Goal: Task Accomplishment & Management: Manage account settings

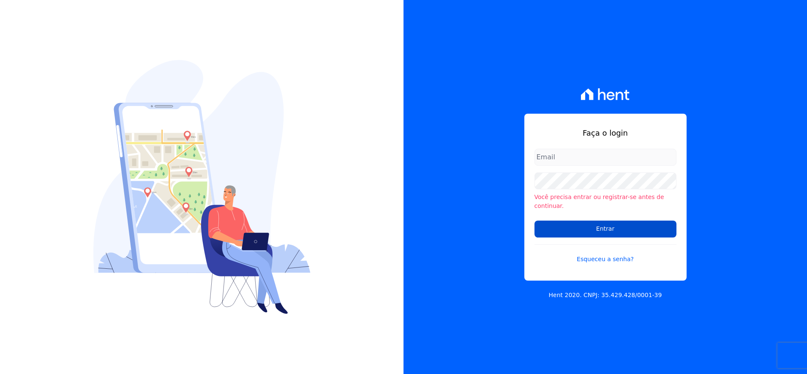
type input "[PERSON_NAME][EMAIL_ADDRESS][PERSON_NAME][DOMAIN_NAME]"
click at [582, 224] on input "Entrar" at bounding box center [606, 229] width 142 height 17
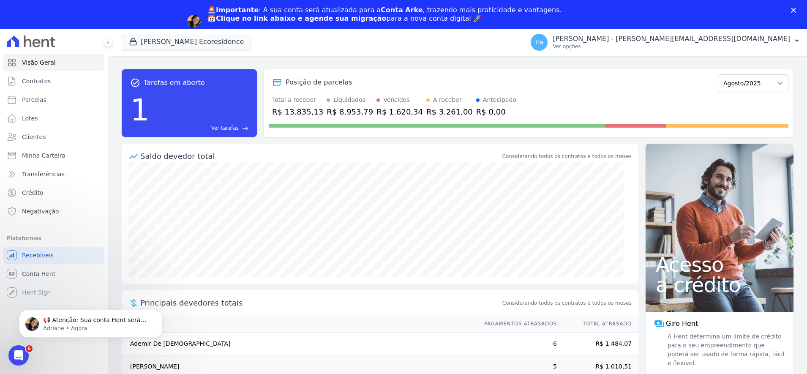
click at [197, 121] on div "1 Ver tarefas east" at bounding box center [189, 110] width 118 height 44
click at [227, 125] on span "Ver tarefas" at bounding box center [224, 128] width 27 height 8
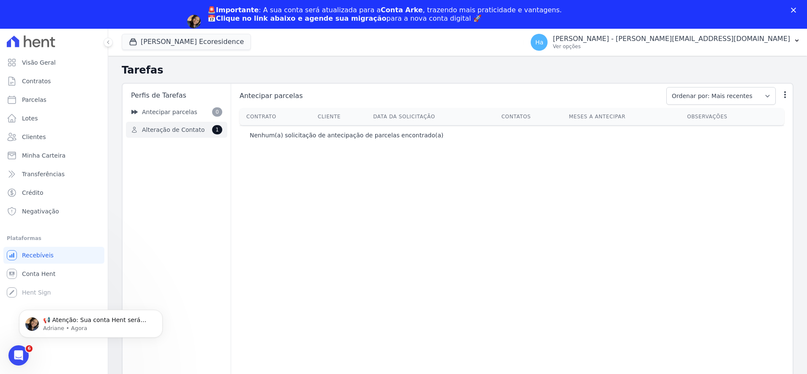
click at [197, 131] on span "Alteração de Contato" at bounding box center [173, 130] width 63 height 9
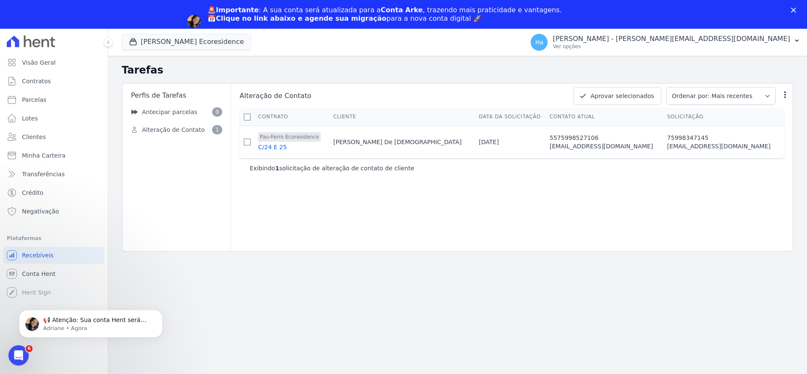
drag, startPoint x: 752, startPoint y: 147, endPoint x: 262, endPoint y: 158, distance: 489.6
click at [261, 157] on tr "Pau-Ferro Ecoresidence C/24 E 25 [PERSON_NAME] De Jesus [DATE] 5575998527106 [E…" at bounding box center [512, 142] width 545 height 33
click at [326, 190] on div "Alteração de Contato Aprovar selecionados Ordenar por: Mais recentes Ordenar po…" at bounding box center [512, 167] width 562 height 167
drag, startPoint x: 632, startPoint y: 220, endPoint x: 625, endPoint y: 214, distance: 9.0
click at [625, 214] on div "Alteração de Contato Aprovar selecionados Ordenar por: Mais recentes Ordenar po…" at bounding box center [512, 167] width 562 height 167
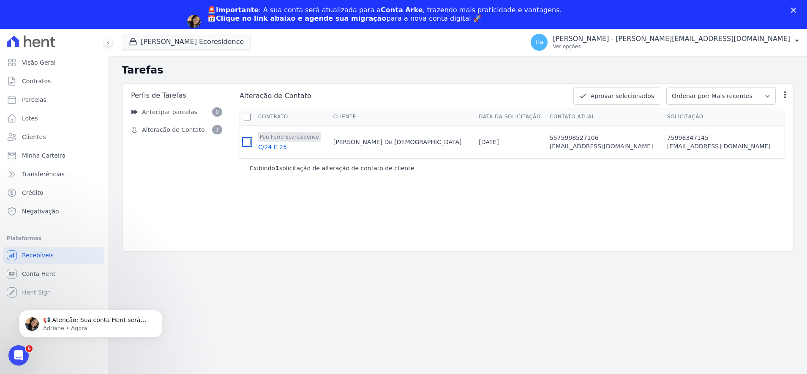
click at [251, 145] on input "checkbox" at bounding box center [247, 142] width 7 height 7
checkbox input "true"
drag, startPoint x: 627, startPoint y: 95, endPoint x: 626, endPoint y: 109, distance: 14.5
click at [626, 109] on div "Alteração de Contato Aprovar selecionados Ordenar por: Mais recentes Ordenar po…" at bounding box center [512, 132] width 555 height 90
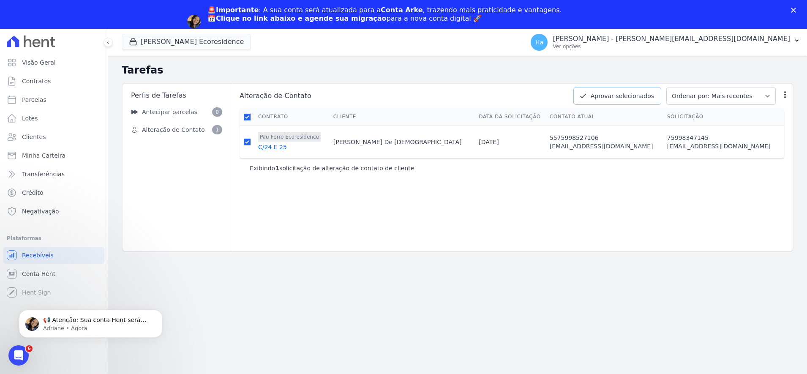
click at [629, 94] on button "Aprovar selecionados" at bounding box center [618, 96] width 88 height 18
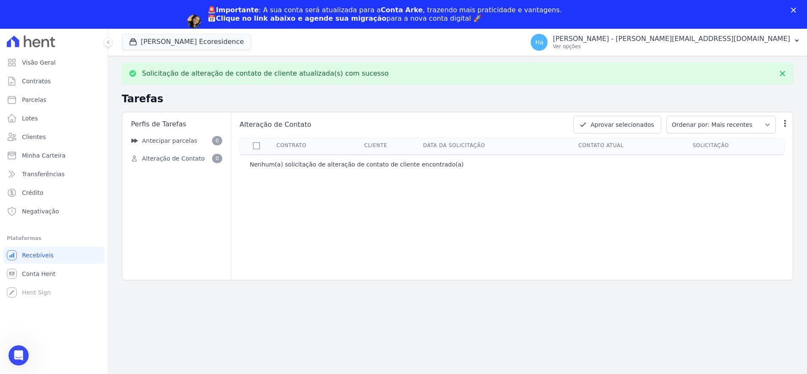
click at [500, 98] on h2 "Tarefas" at bounding box center [458, 98] width 672 height 15
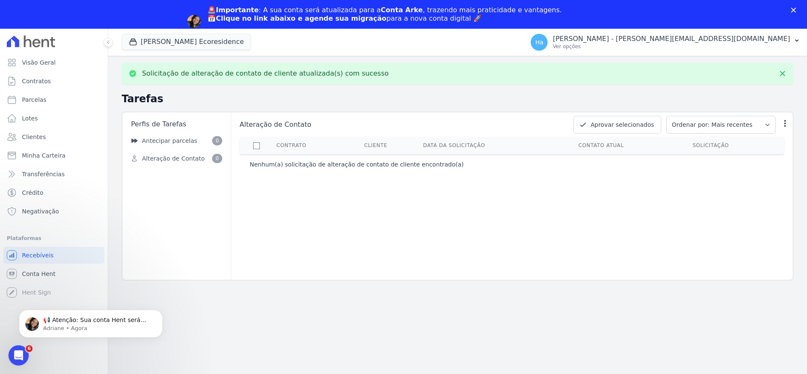
drag, startPoint x: 401, startPoint y: 195, endPoint x: 375, endPoint y: 188, distance: 26.7
click at [400, 194] on div "Alteração de Contato Aprovar selecionados Ordenar por: Mais recentes Ordenar po…" at bounding box center [512, 195] width 562 height 167
click at [44, 103] on link "Parcelas" at bounding box center [53, 99] width 101 height 17
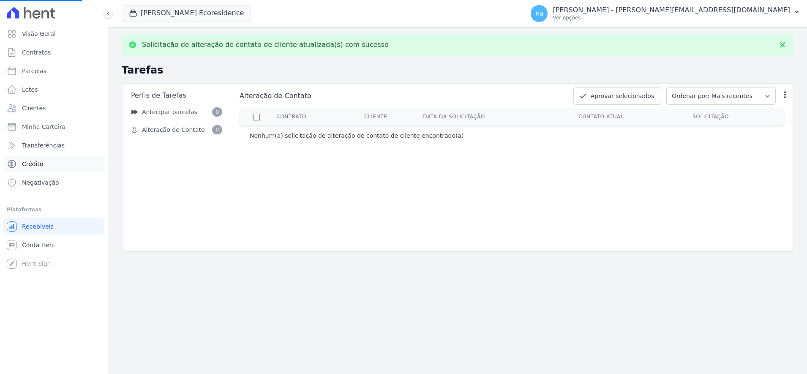
select select
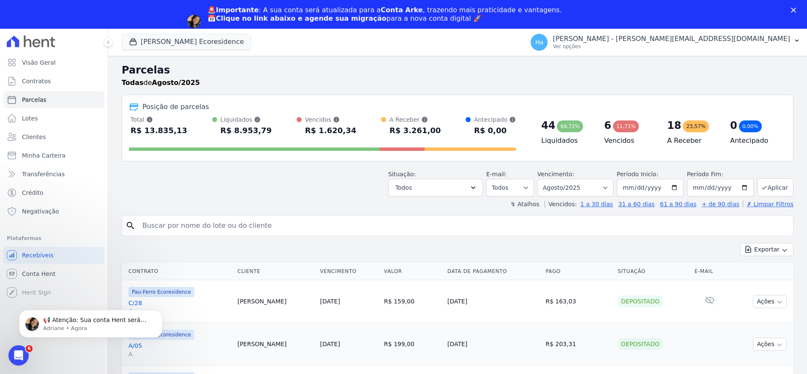
drag, startPoint x: 434, startPoint y: 134, endPoint x: 129, endPoint y: 131, distance: 305.2
click at [129, 131] on div "Total Soma das parcelas pagas, vencidas, em aberto e agendadas. Não considera p…" at bounding box center [322, 126] width 387 height 22
drag, startPoint x: 767, startPoint y: 141, endPoint x: 123, endPoint y: 124, distance: 644.9
click at [123, 124] on div "Posição de parcelas Total Soma das parcelas pagas, vencidas, em aberto e agenda…" at bounding box center [458, 128] width 672 height 67
click at [37, 60] on span "Visão Geral" at bounding box center [39, 62] width 34 height 8
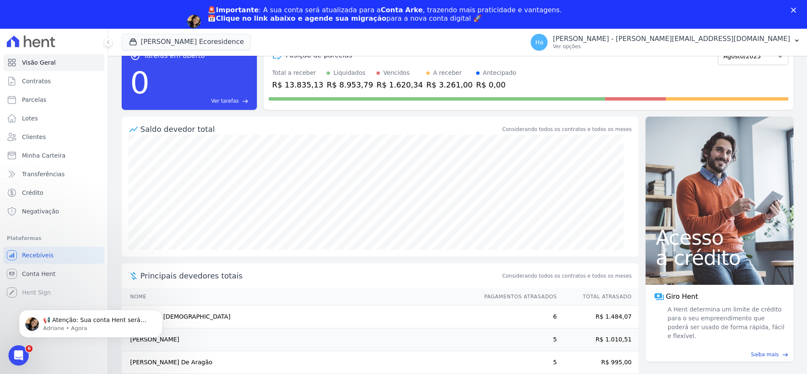
scroll to position [53, 0]
